Goal: Information Seeking & Learning: Get advice/opinions

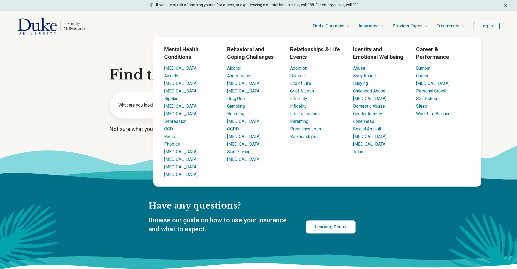
click at [81, 106] on section "**********" at bounding box center [258, 110] width 517 height 138
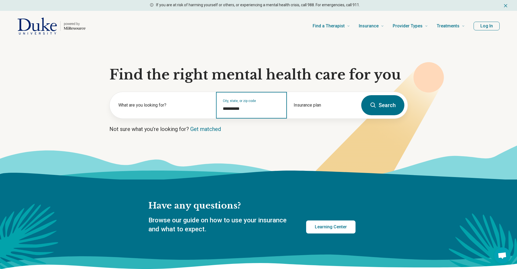
click at [237, 108] on input "**********" at bounding box center [252, 109] width 58 height 7
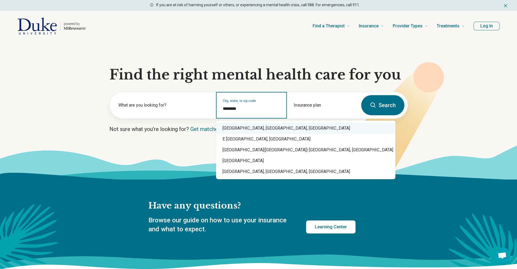
click at [235, 127] on div "East Campus, Broad Street, Durham, NC" at bounding box center [305, 128] width 179 height 11
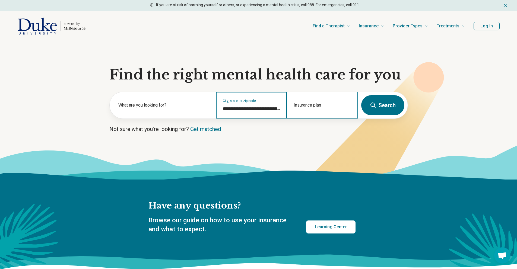
type input "**********"
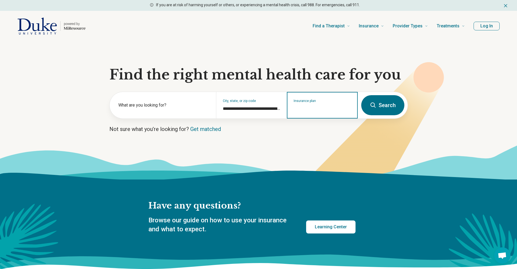
click at [318, 109] on input "Insurance plan" at bounding box center [323, 109] width 58 height 7
click at [307, 132] on div "DSHIP" at bounding box center [299, 128] width 24 height 11
type input "*****"
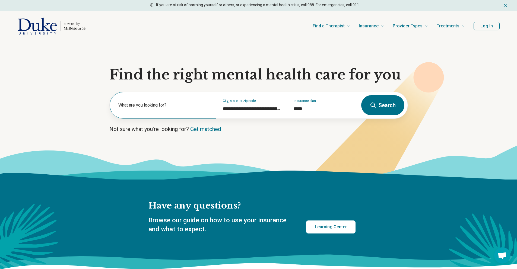
click at [180, 105] on label "What are you looking for?" at bounding box center [163, 105] width 91 height 7
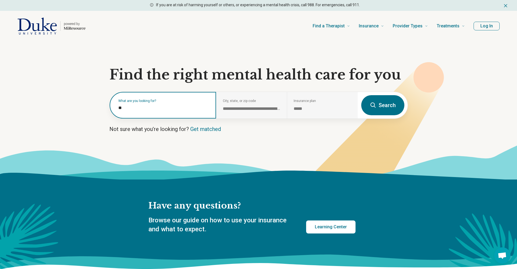
type input "***"
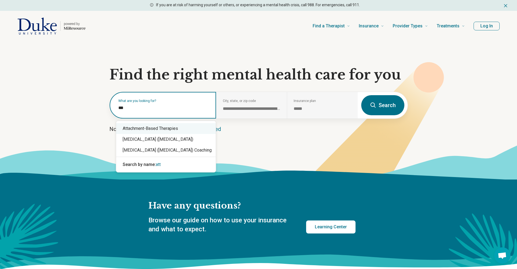
click at [171, 129] on div "Attachment-Based Therapies" at bounding box center [166, 128] width 100 height 11
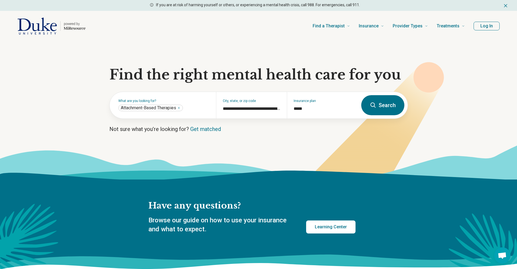
click at [376, 106] on icon at bounding box center [373, 105] width 7 height 7
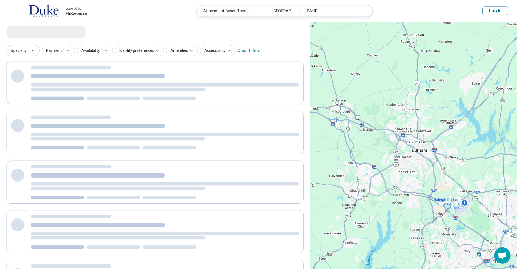
select select "***"
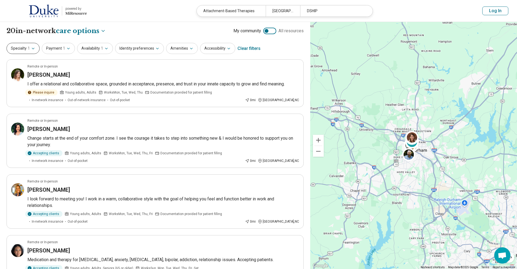
click at [23, 46] on button "Specialty 1" at bounding box center [23, 48] width 33 height 11
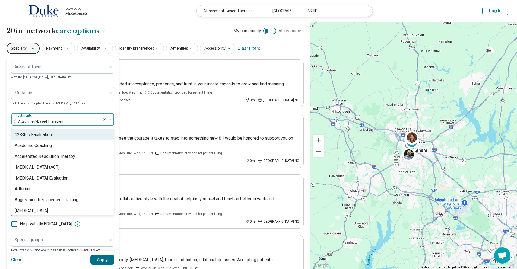
click at [82, 120] on div at bounding box center [86, 122] width 30 height 8
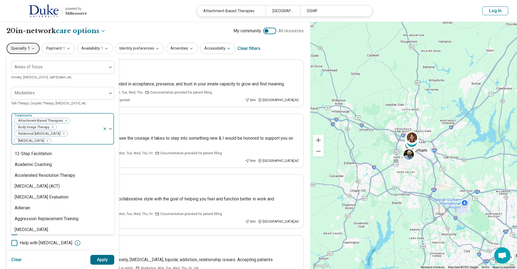
scroll to position [1014, 0]
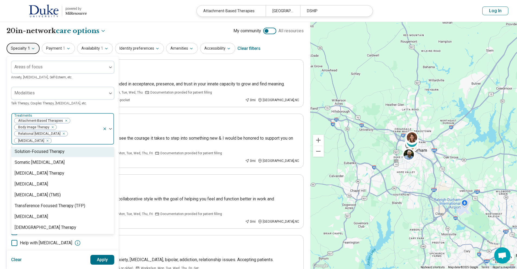
click at [87, 107] on div "Areas of focus Anxiety, Depression, Self-Esteem, etc. Modalities Talk Therapy, …" at bounding box center [62, 176] width 103 height 231
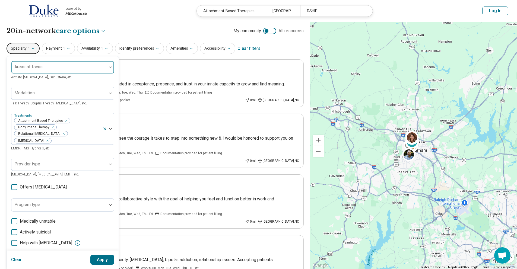
click at [85, 67] on div at bounding box center [59, 70] width 91 height 8
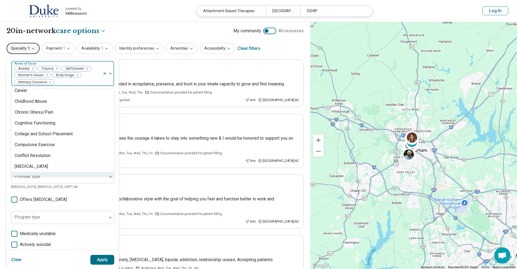
scroll to position [233, 0]
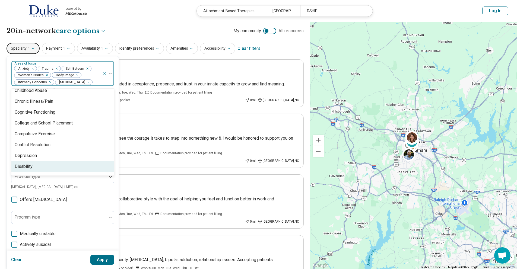
click at [107, 261] on button "Apply" at bounding box center [102, 260] width 24 height 10
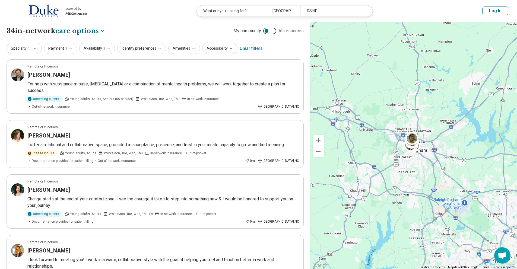
click at [490, 11] on button "Log In" at bounding box center [495, 11] width 26 height 9
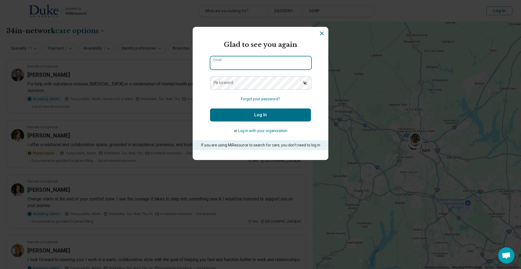
type input "**********"
click at [302, 111] on button "Log In" at bounding box center [260, 115] width 101 height 13
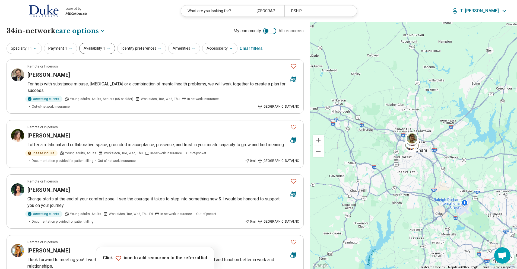
click at [98, 47] on button "Availability 1" at bounding box center [97, 48] width 36 height 11
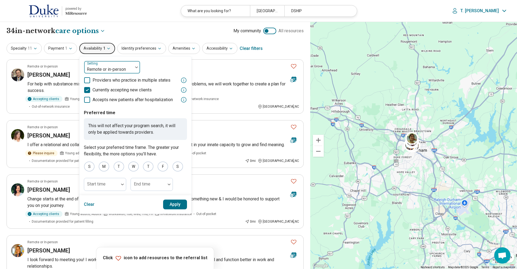
click at [96, 71] on div at bounding box center [108, 70] width 45 height 8
click at [133, 19] on header "powered by Miresource logo What are you looking for? East Campus, Broad Street,…" at bounding box center [258, 11] width 517 height 22
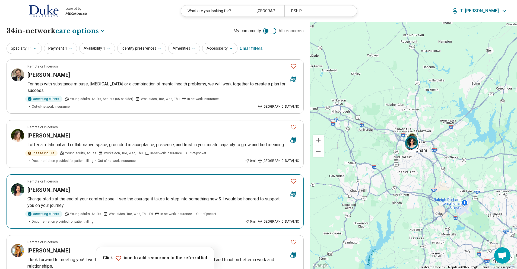
click at [295, 181] on icon "Favorite" at bounding box center [293, 181] width 7 height 7
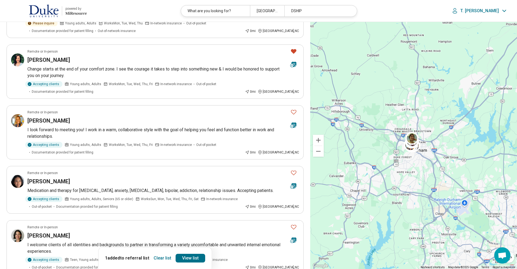
scroll to position [130, 0]
click at [295, 112] on icon "Favorite" at bounding box center [293, 112] width 5 height 5
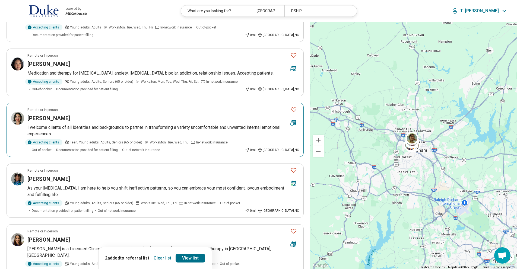
scroll to position [250, 0]
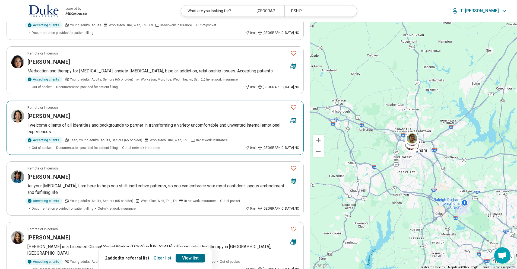
click at [294, 106] on icon "Favorite" at bounding box center [293, 107] width 7 height 7
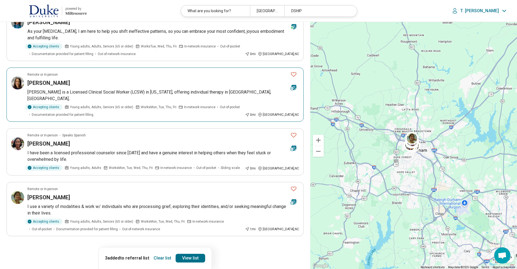
scroll to position [413, 0]
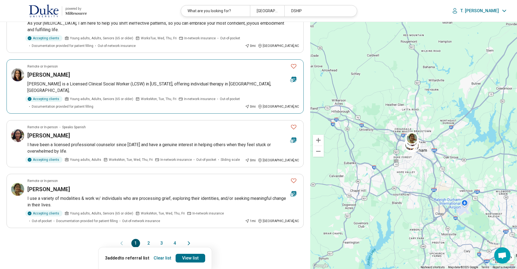
click at [294, 66] on icon "Favorite" at bounding box center [293, 66] width 7 height 7
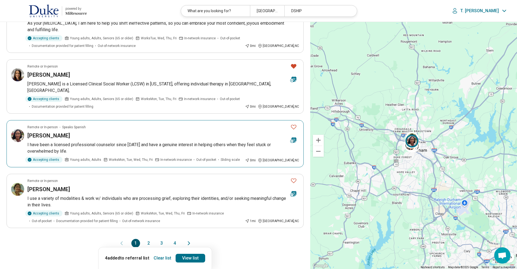
click at [294, 124] on icon "Favorite" at bounding box center [293, 127] width 7 height 7
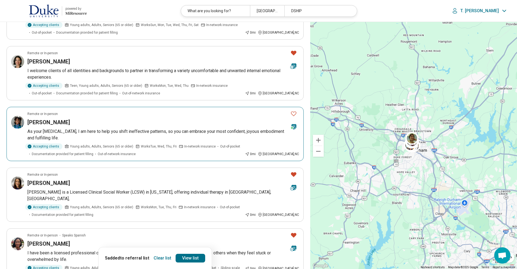
scroll to position [304, 0]
click at [294, 115] on icon "Favorite" at bounding box center [293, 114] width 5 height 5
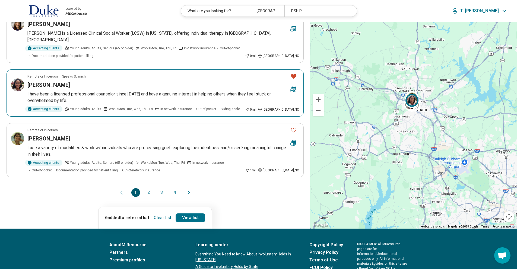
scroll to position [467, 0]
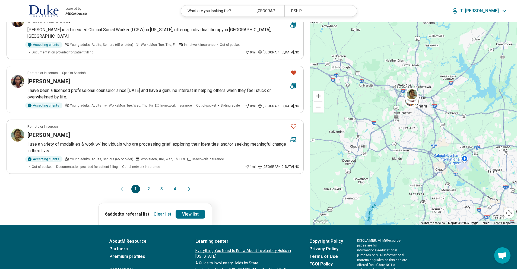
click at [148, 185] on button "2" at bounding box center [148, 189] width 9 height 9
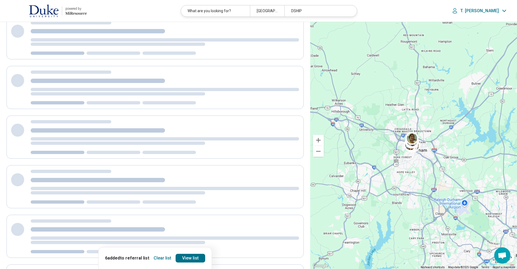
scroll to position [0, 0]
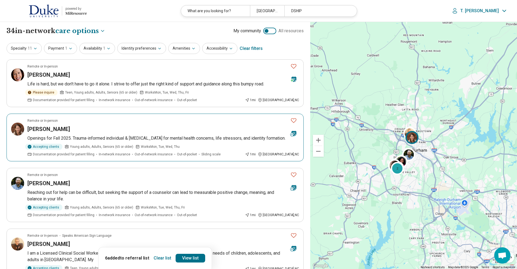
click at [294, 119] on icon "Favorite" at bounding box center [293, 120] width 7 height 7
click at [87, 49] on button "Availability 1" at bounding box center [97, 48] width 36 height 11
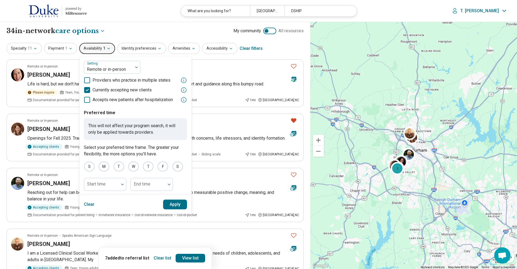
click at [85, 78] on icon at bounding box center [87, 80] width 6 height 6
click at [167, 209] on button "Apply" at bounding box center [175, 205] width 24 height 10
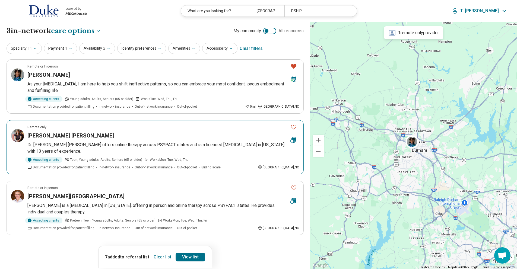
click at [293, 128] on icon "Favorite" at bounding box center [293, 127] width 7 height 7
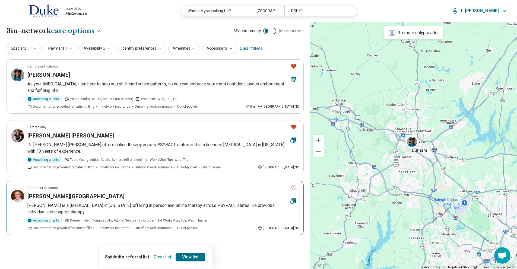
click at [293, 188] on icon "Favorite" at bounding box center [293, 188] width 7 height 7
click at [59, 51] on button "Payment 1" at bounding box center [60, 48] width 33 height 11
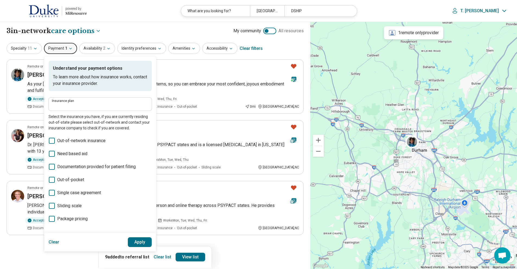
type input "*****"
click at [138, 243] on button "Apply" at bounding box center [140, 242] width 24 height 10
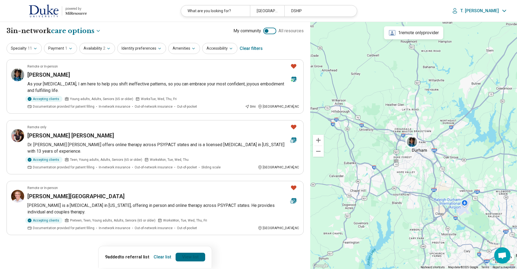
click at [189, 258] on link "View list" at bounding box center [191, 257] width 30 height 9
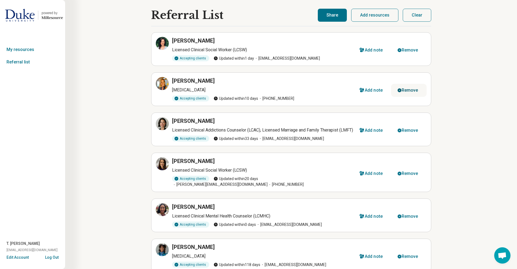
click at [402, 88] on div "Remove" at bounding box center [410, 90] width 17 height 4
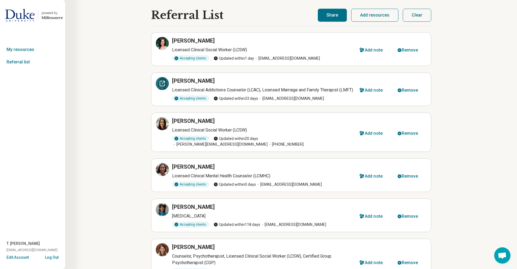
click at [159, 87] on div at bounding box center [162, 83] width 13 height 13
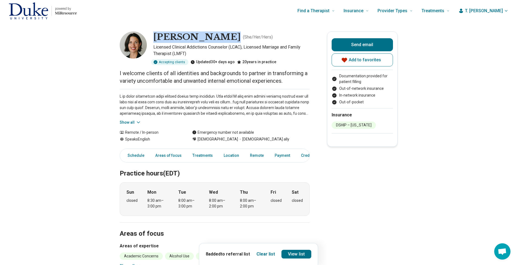
drag, startPoint x: 157, startPoint y: 38, endPoint x: 217, endPoint y: 42, distance: 60.9
click at [217, 42] on h1 "[PERSON_NAME]" at bounding box center [196, 36] width 87 height 11
copy h1 "[PERSON_NAME]"
